Goal: Find specific page/section: Find specific page/section

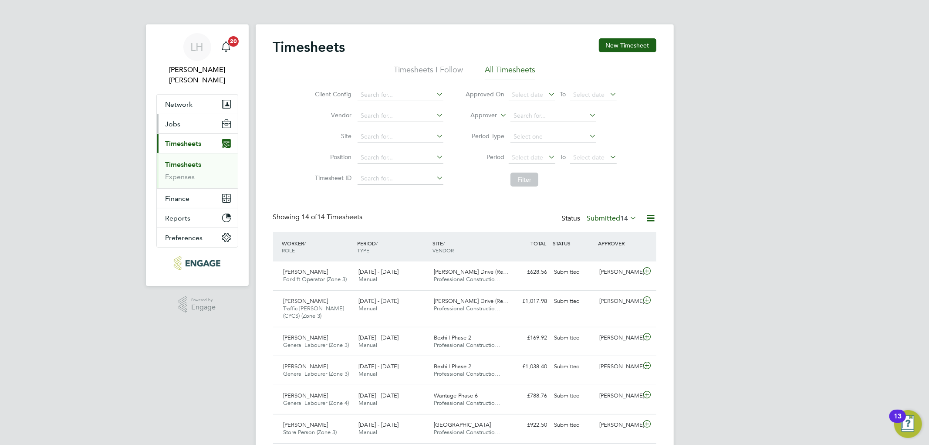
click at [189, 114] on button "Jobs" at bounding box center [197, 123] width 81 height 19
click at [187, 116] on button "Jobs" at bounding box center [197, 123] width 81 height 19
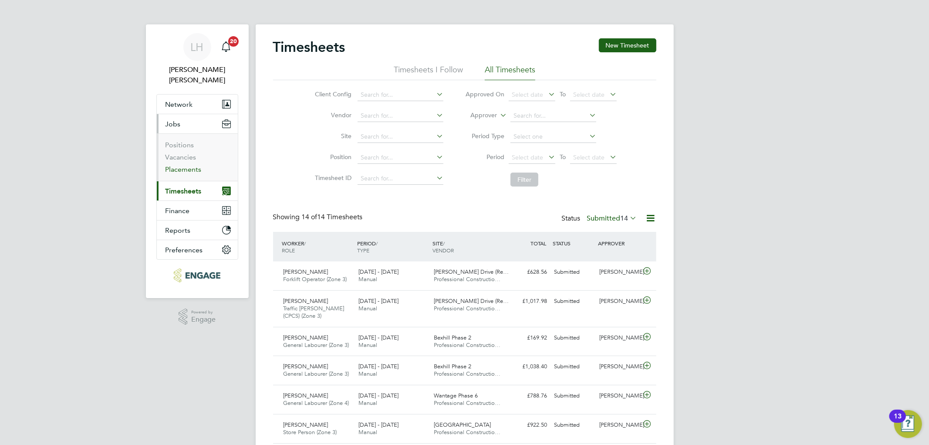
click at [186, 165] on link "Placements" at bounding box center [183, 169] width 36 height 8
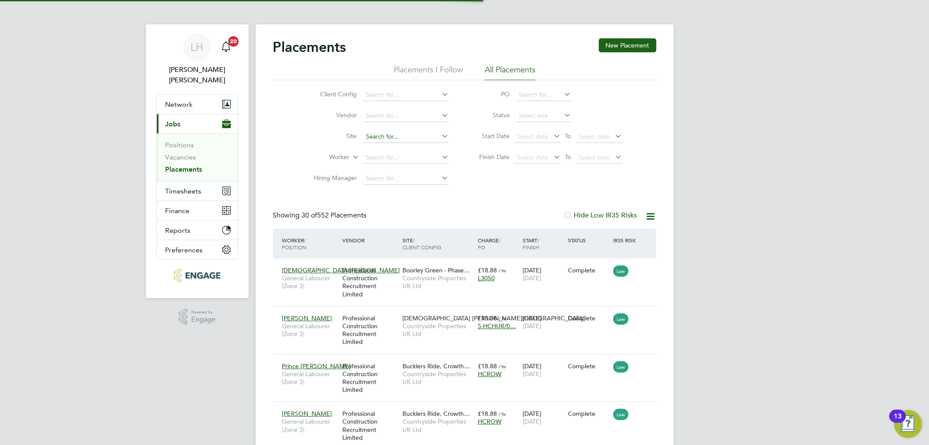
click at [394, 138] on input at bounding box center [406, 137] width 86 height 12
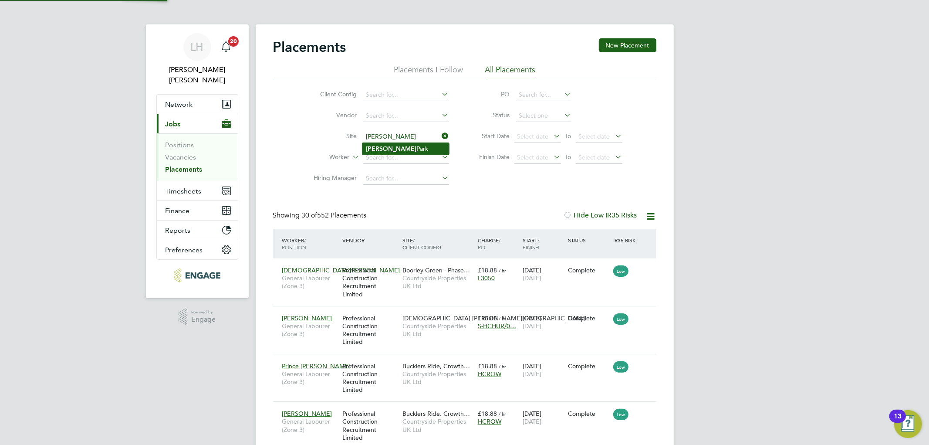
click at [384, 149] on b "[PERSON_NAME]" at bounding box center [391, 148] width 51 height 7
type input "[GEOGRAPHIC_DATA]"
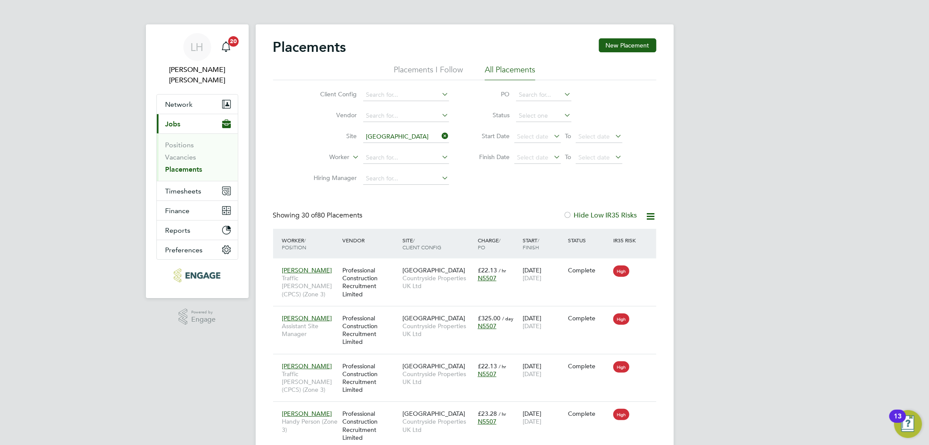
click at [440, 136] on icon at bounding box center [440, 136] width 0 height 12
